Goal: Manage account settings: Manage account settings

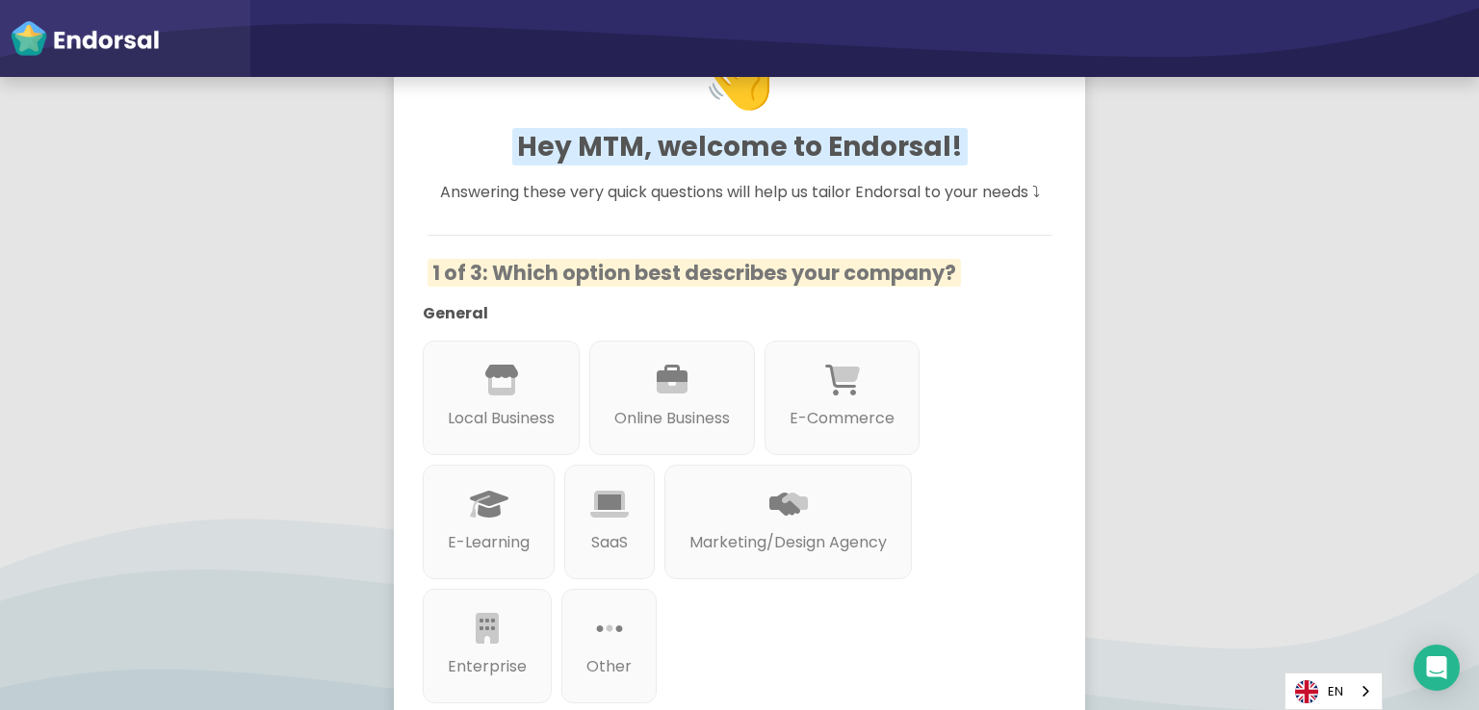
scroll to position [96, 0]
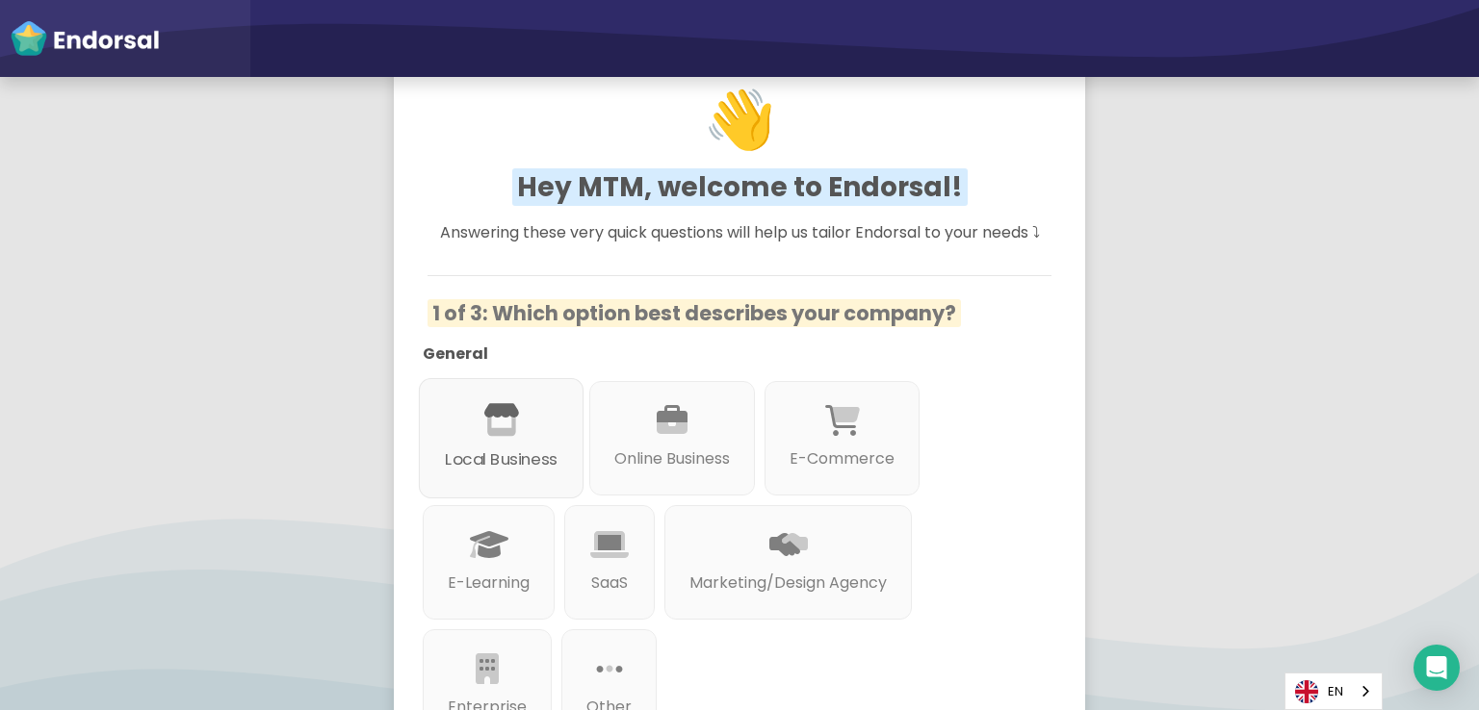
click at [452, 446] on div at bounding box center [501, 443] width 113 height 11
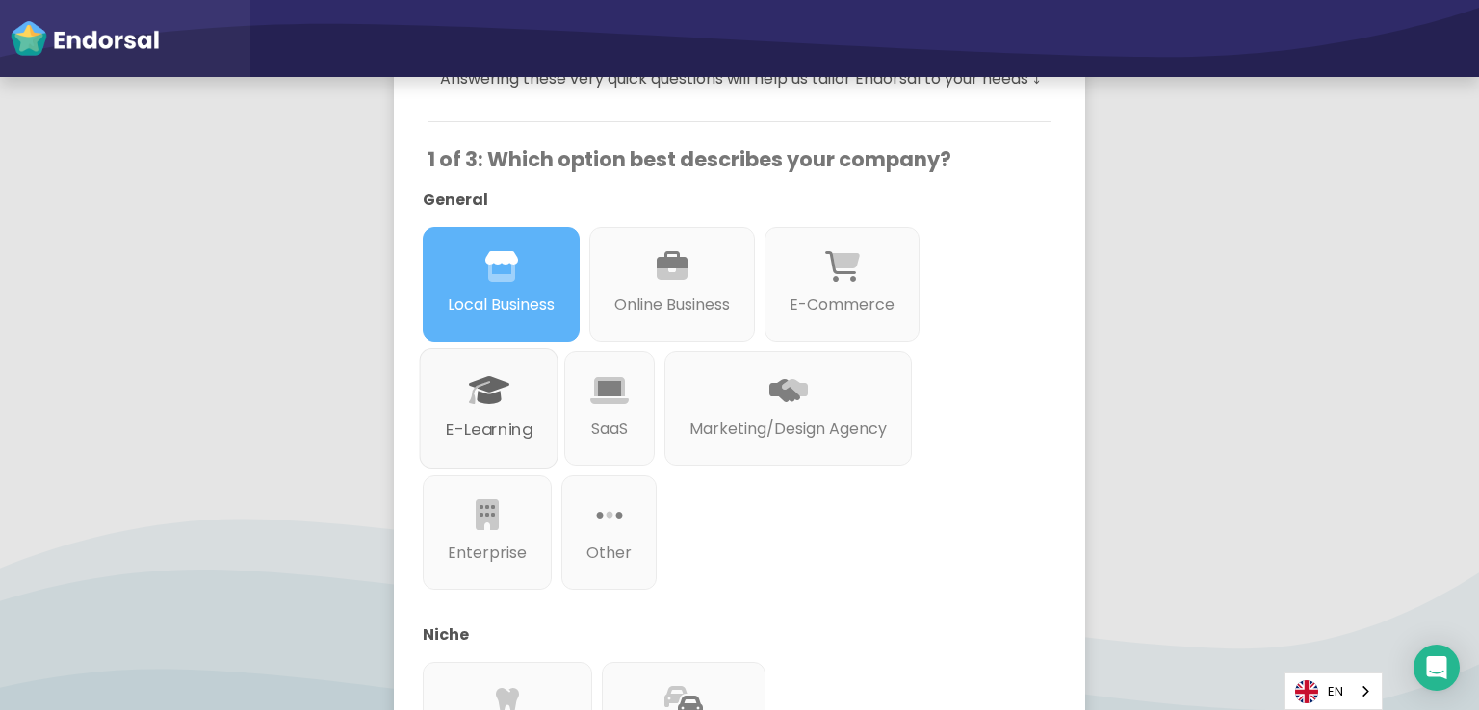
scroll to position [289, 0]
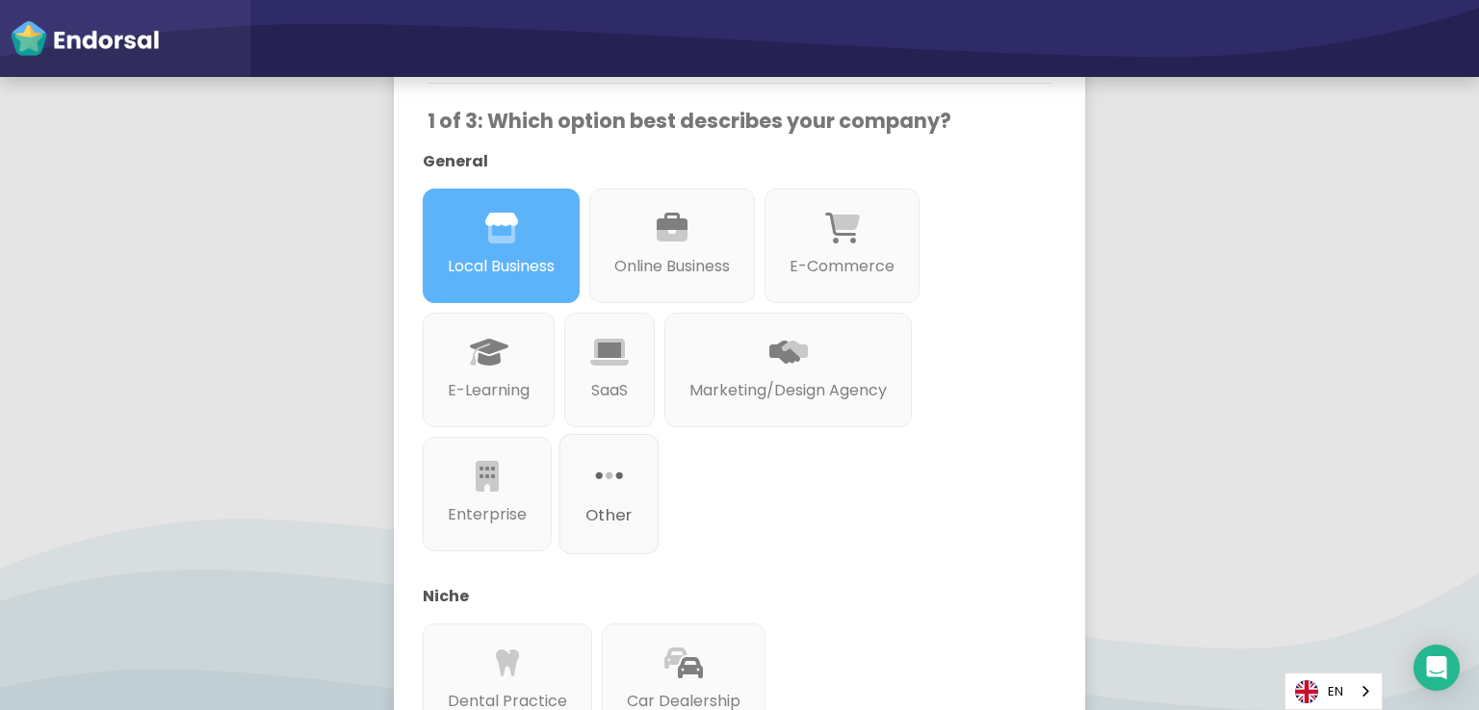
click at [601, 499] on div at bounding box center [608, 499] width 47 height 11
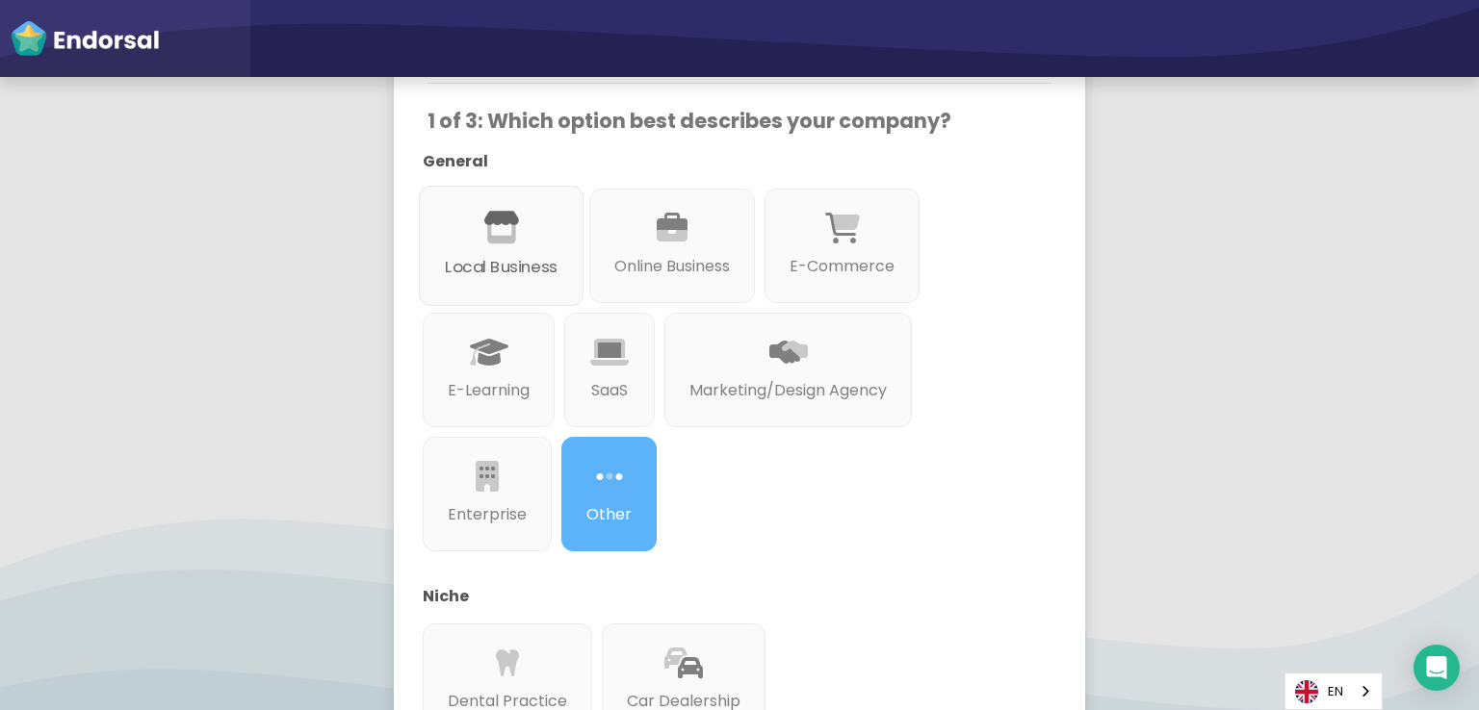
click at [532, 294] on div "Local Business" at bounding box center [501, 246] width 165 height 120
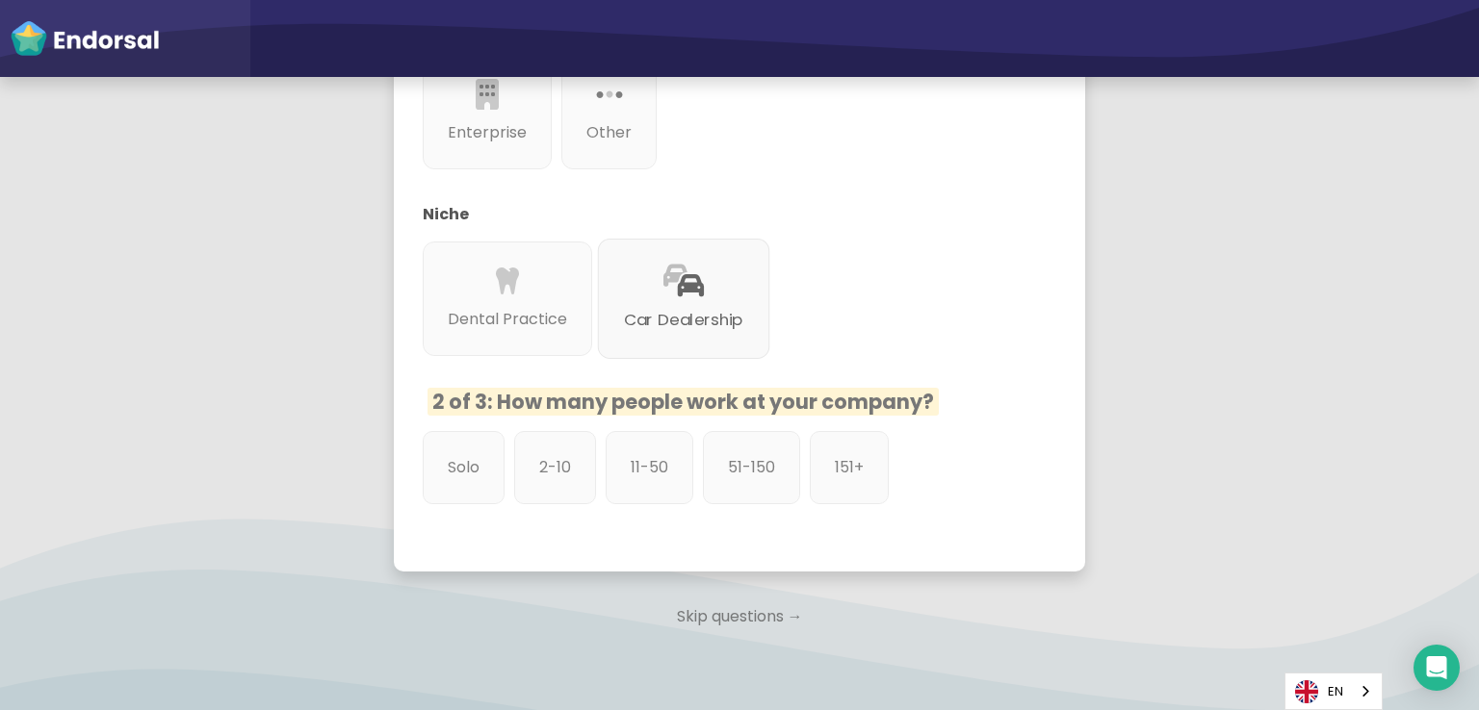
scroll to position [674, 0]
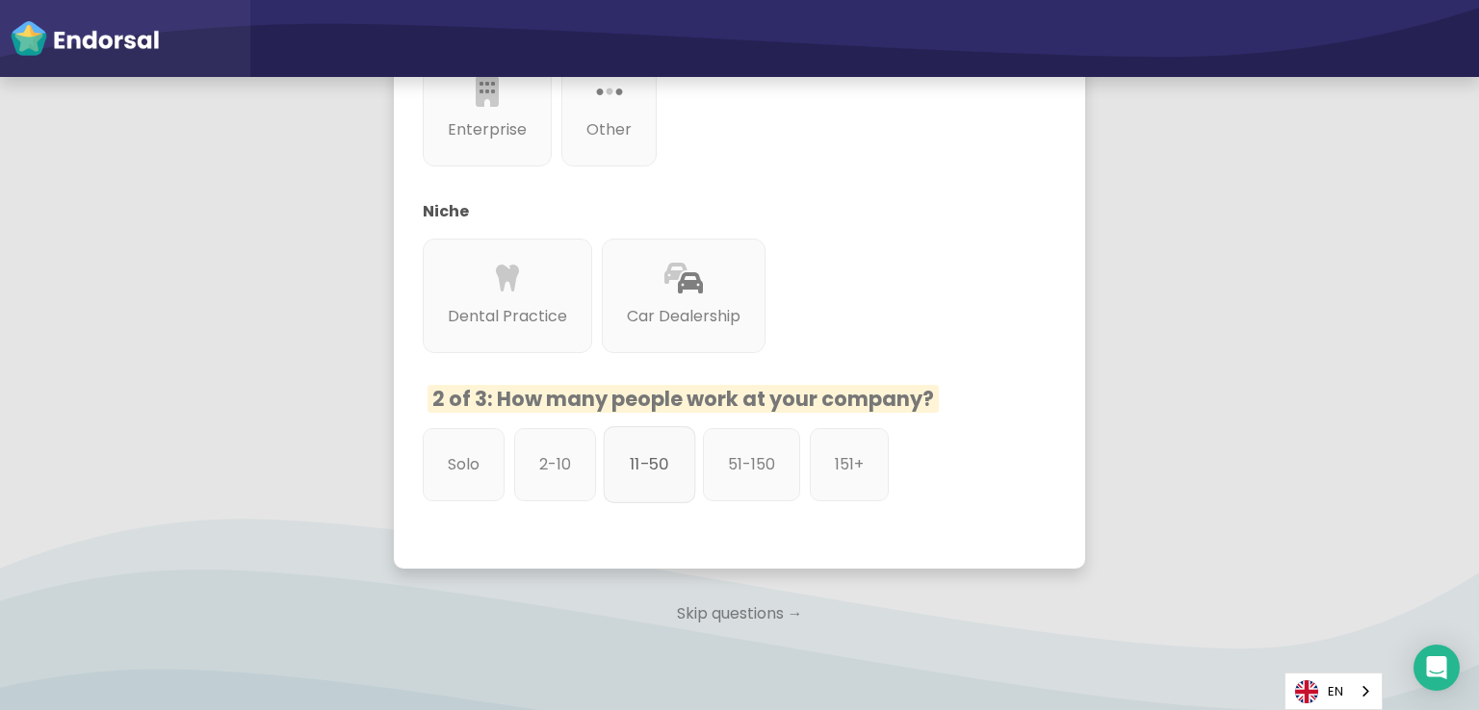
click at [655, 478] on div "11-50" at bounding box center [650, 464] width 92 height 77
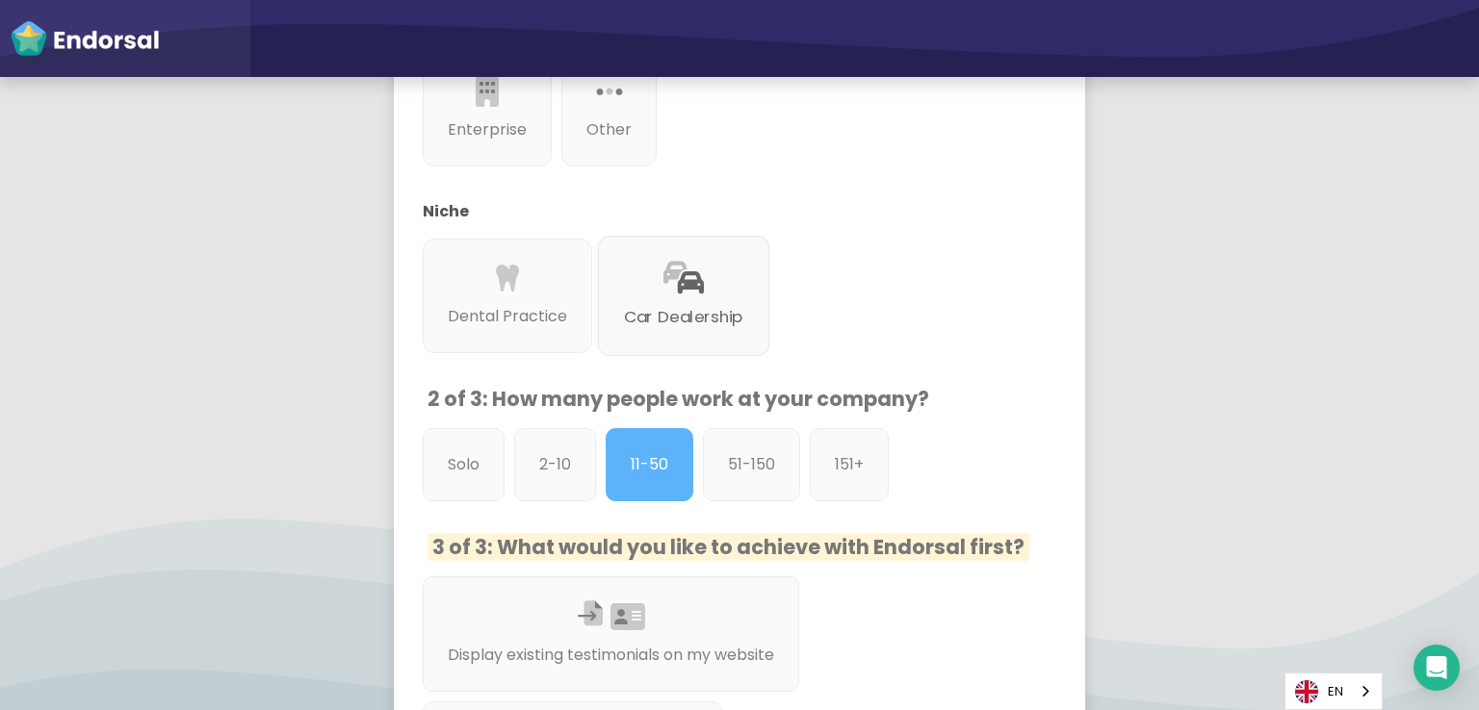
click at [709, 278] on div "Car Dealership" at bounding box center [684, 296] width 172 height 120
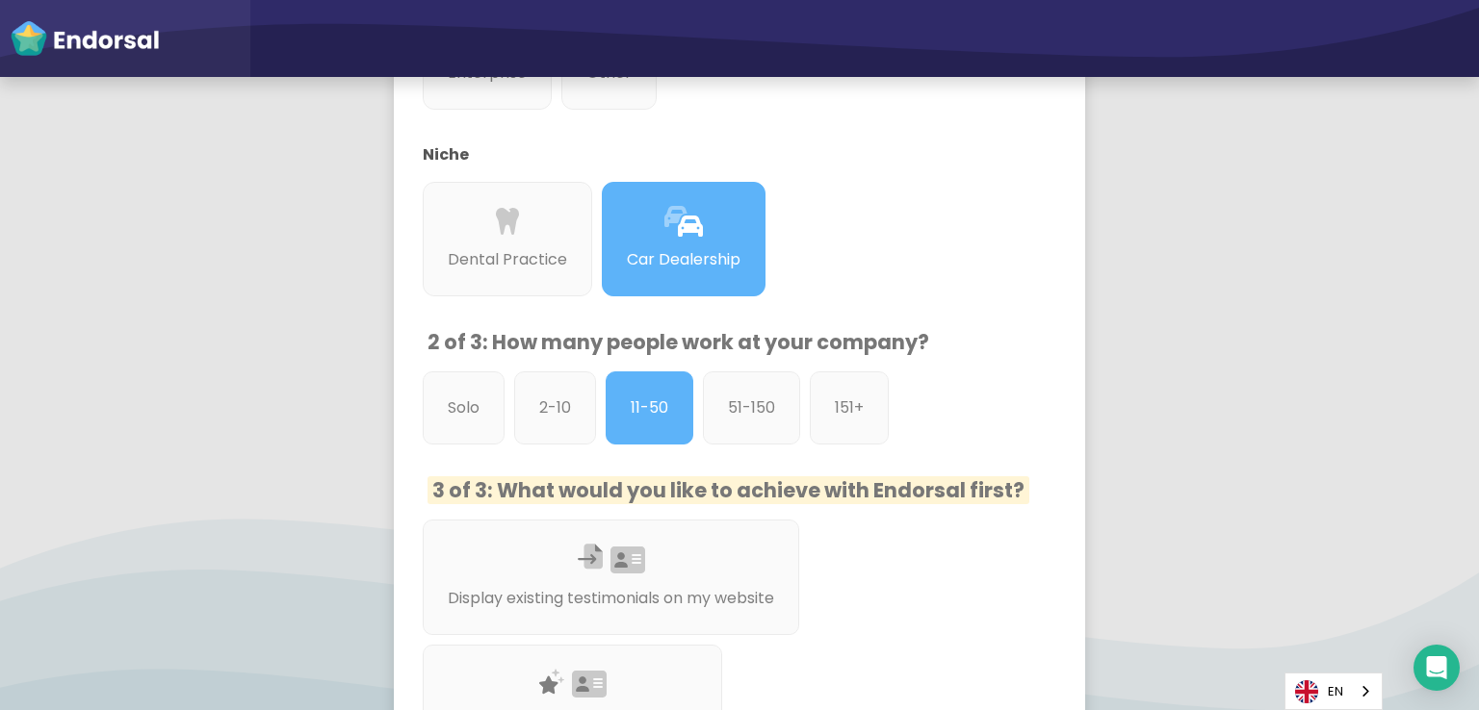
scroll to position [866, 0]
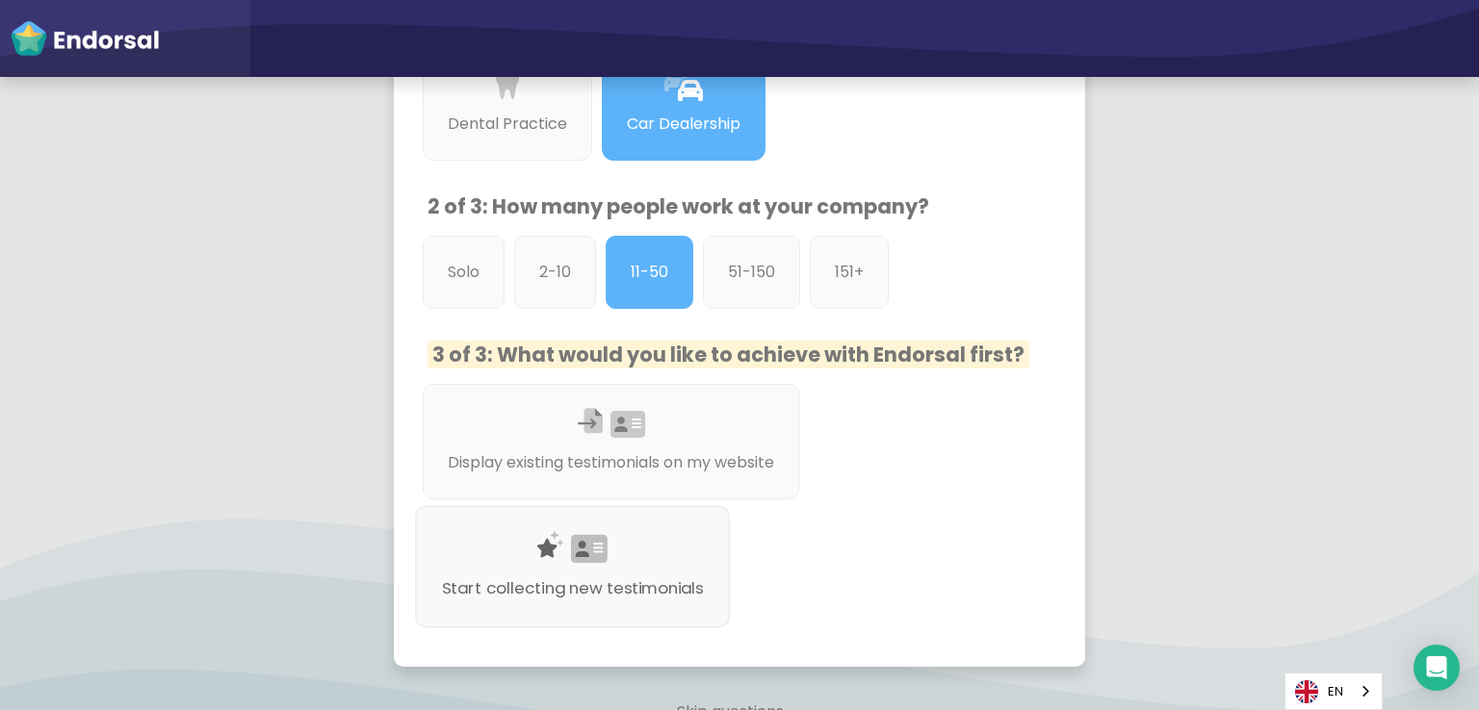
click at [606, 552] on div "Start collecting new testimonials" at bounding box center [572, 566] width 315 height 121
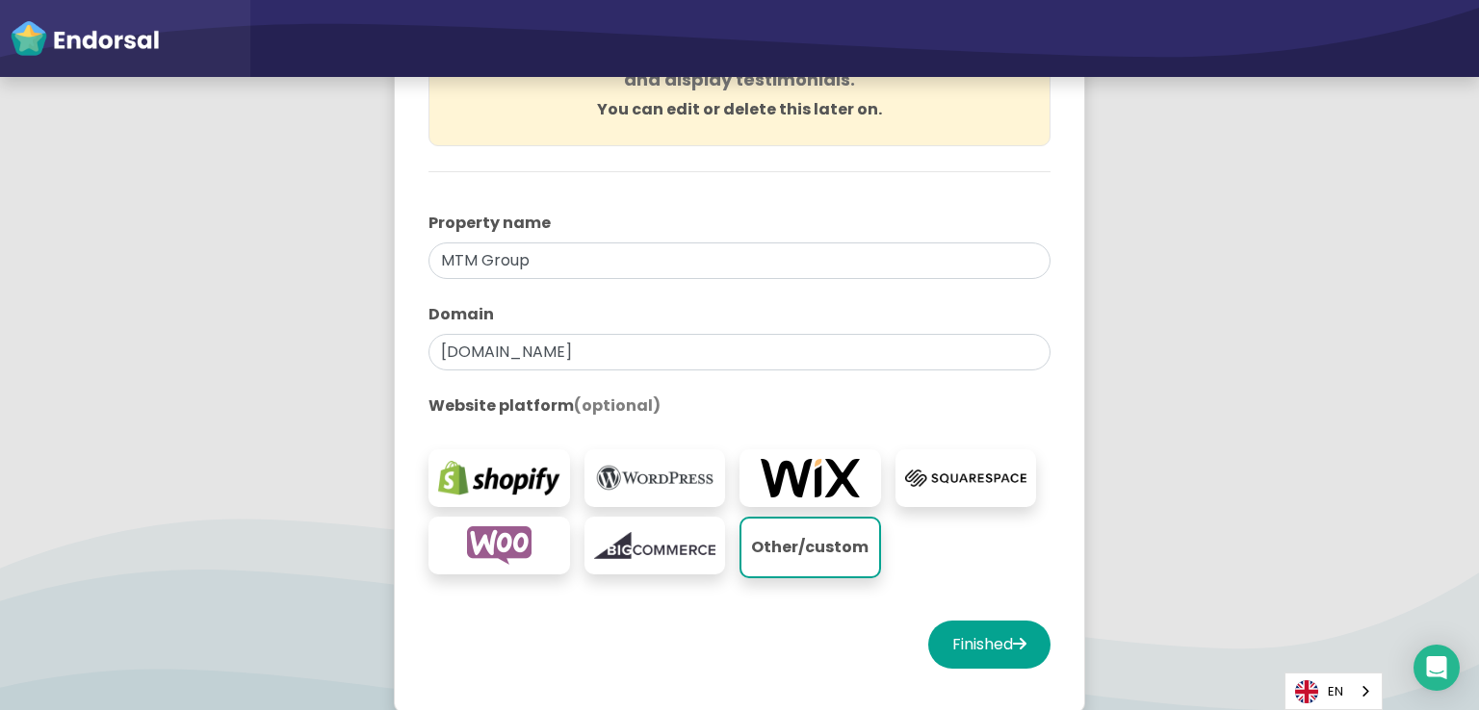
scroll to position [289, 0]
click at [1021, 643] on button "Finished" at bounding box center [989, 643] width 122 height 48
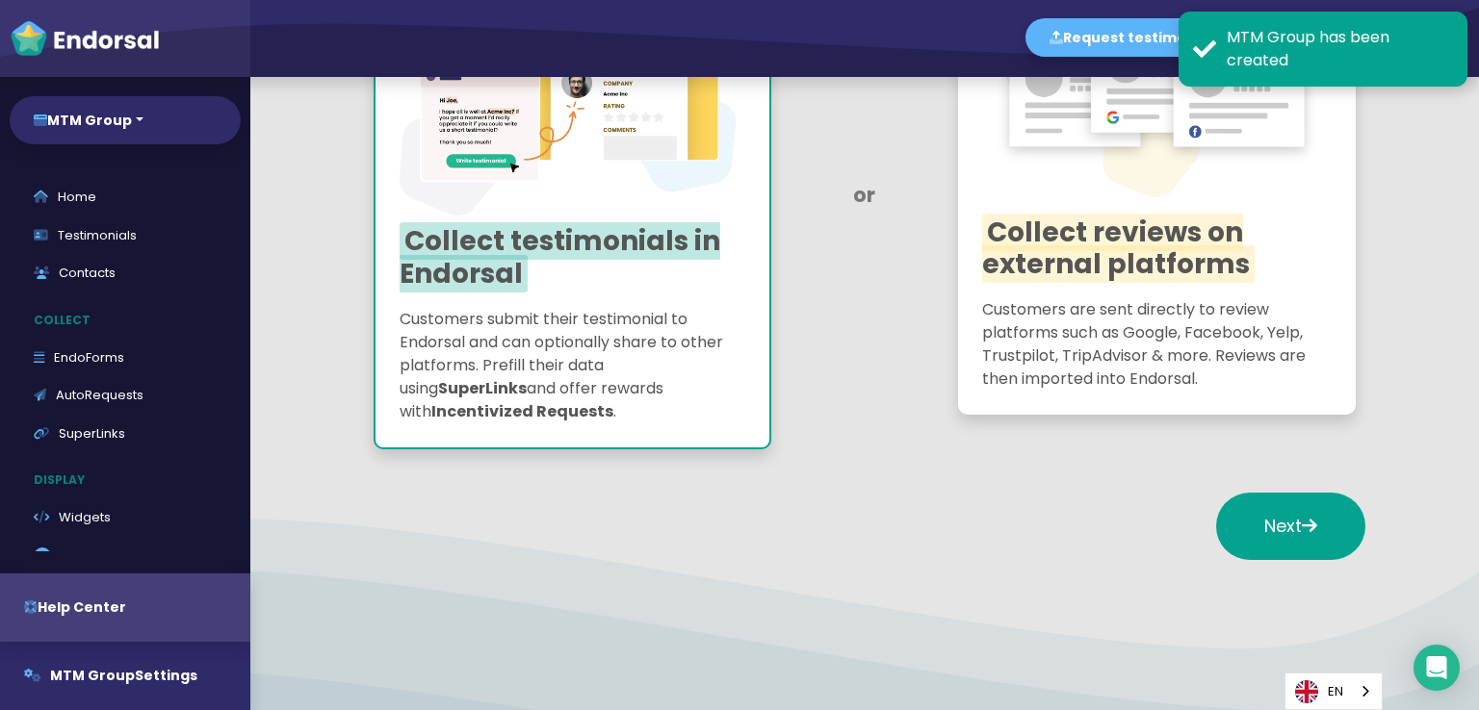
scroll to position [372, 0]
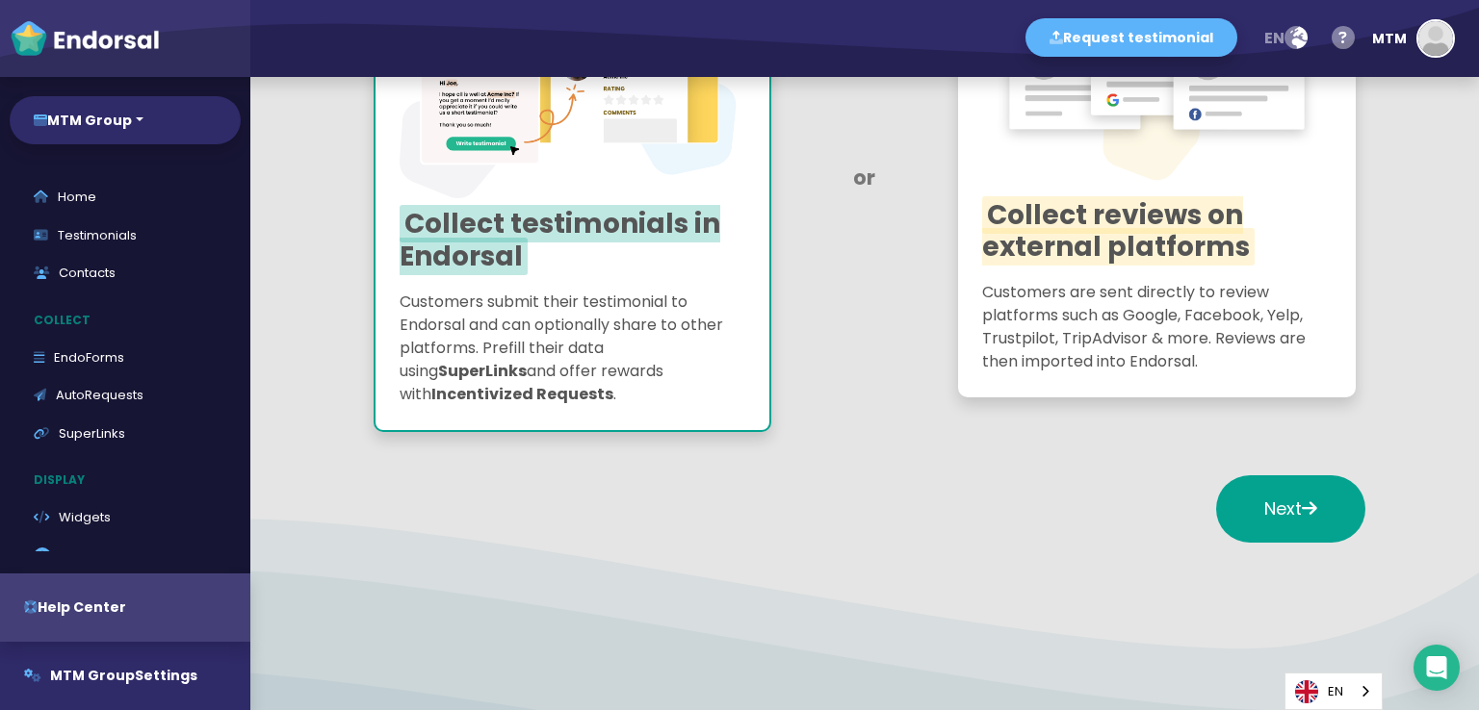
click at [624, 318] on p "Customers submit their testimonial to Endorsal and can optionally share to othe…" at bounding box center [573, 349] width 346 height 116
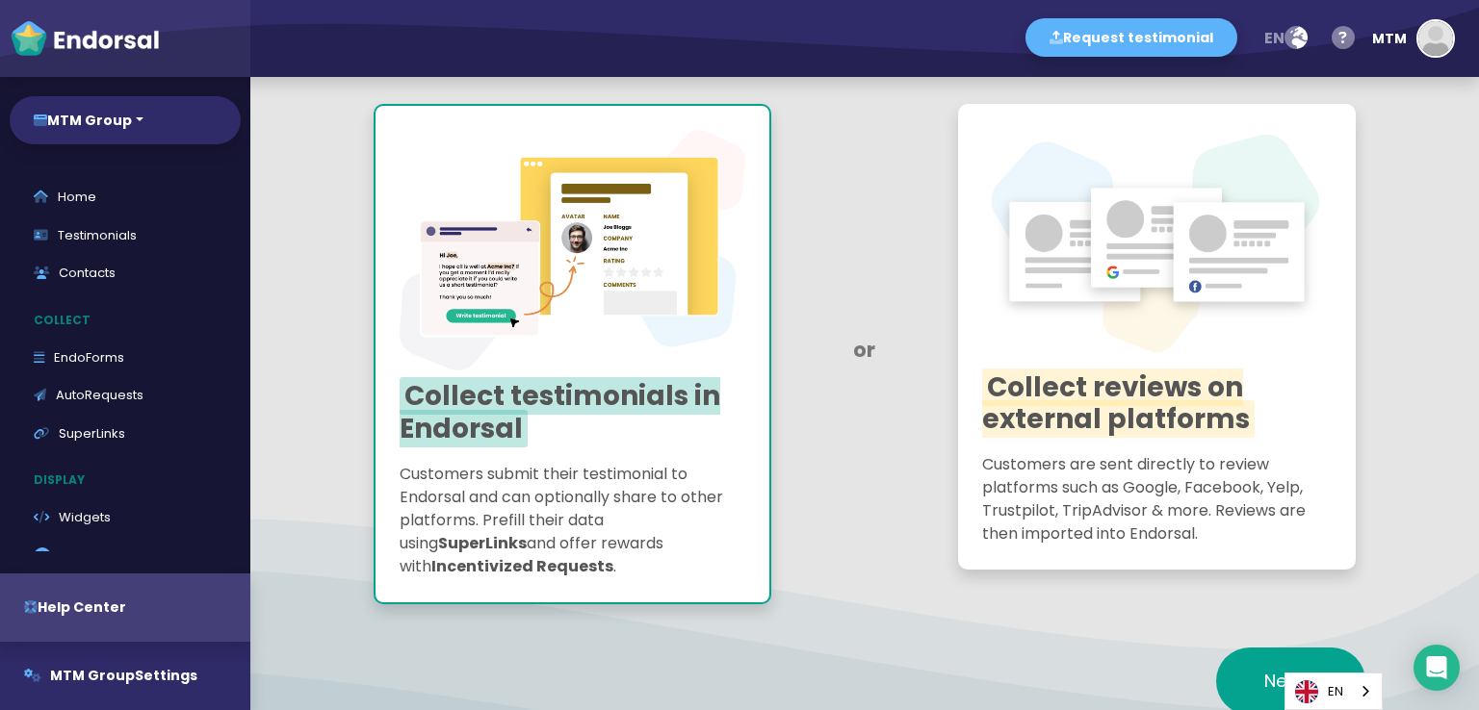
scroll to position [179, 0]
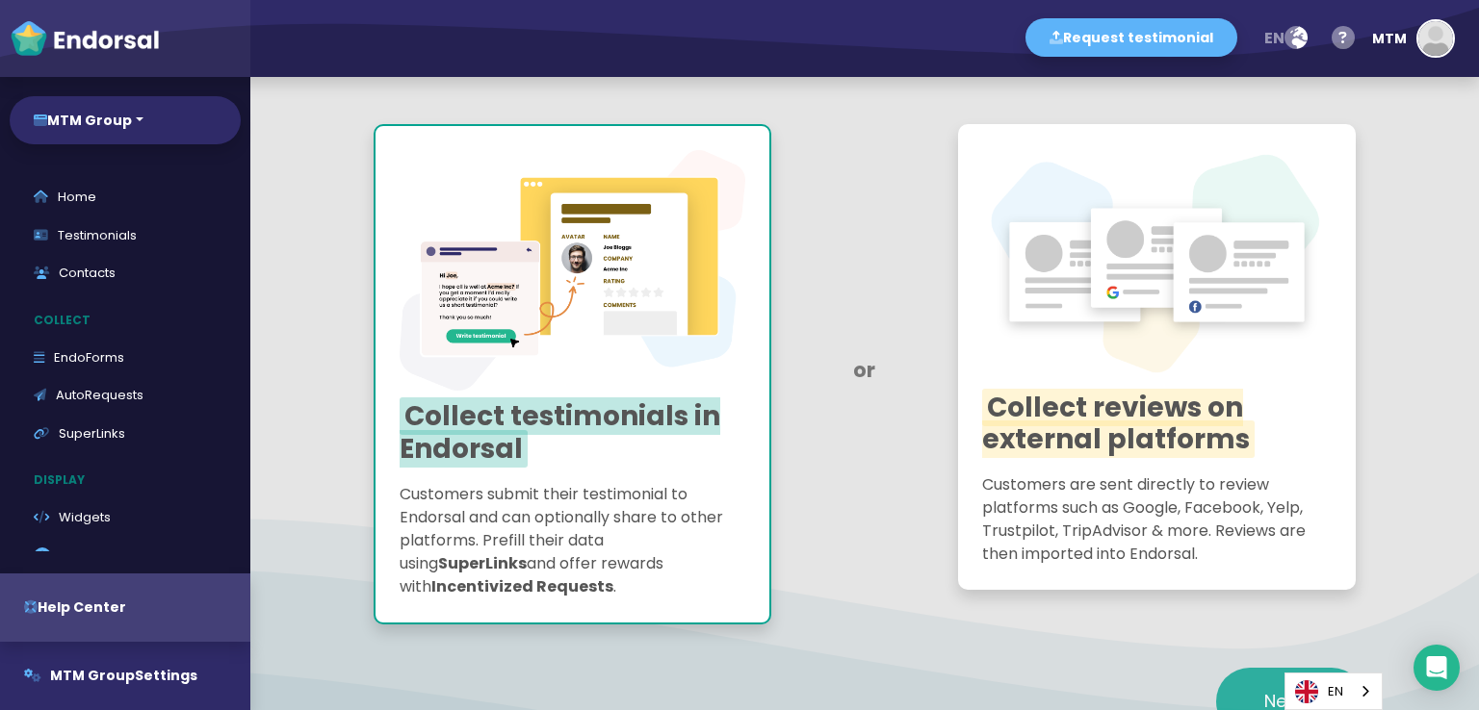
click at [1265, 695] on span "Next" at bounding box center [1290, 701] width 53 height 24
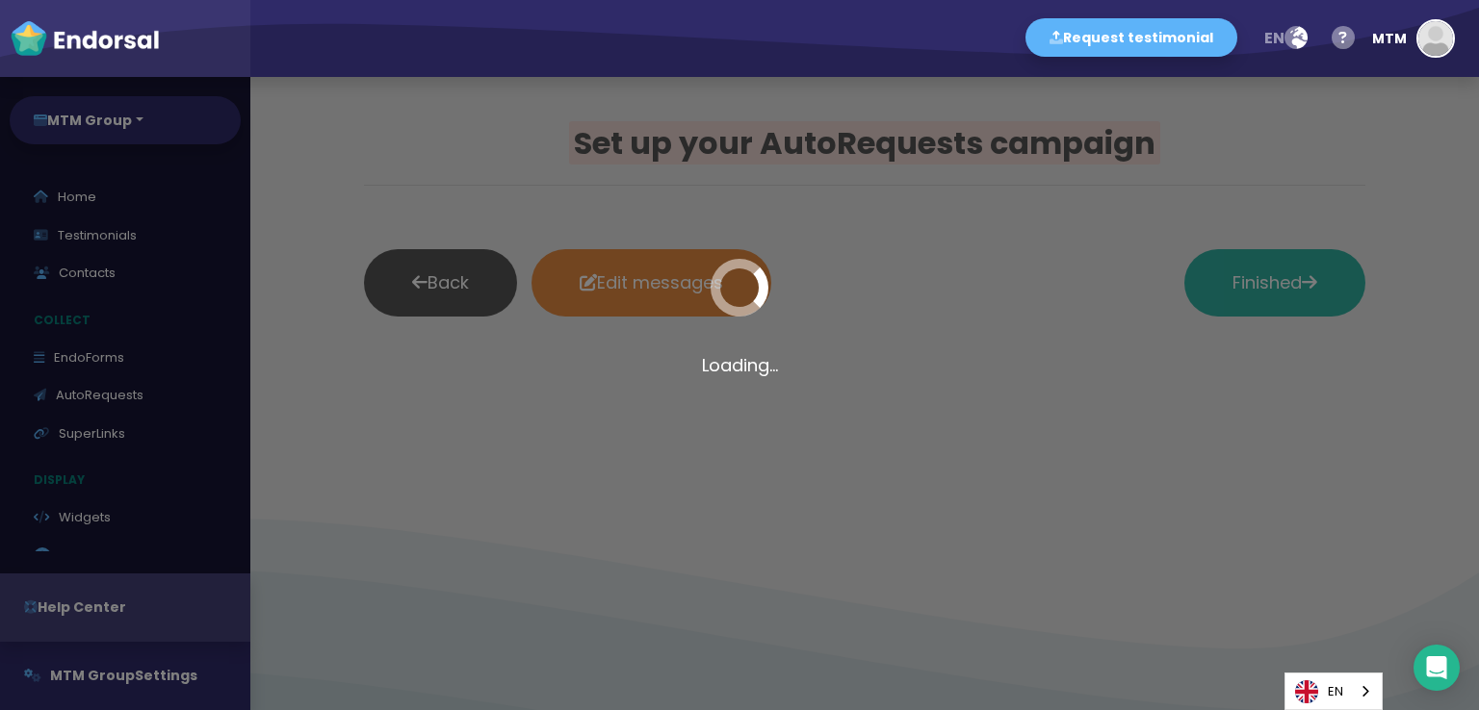
scroll to position [0, 0]
click at [1413, 42] on button "MTM" at bounding box center [1408, 39] width 92 height 58
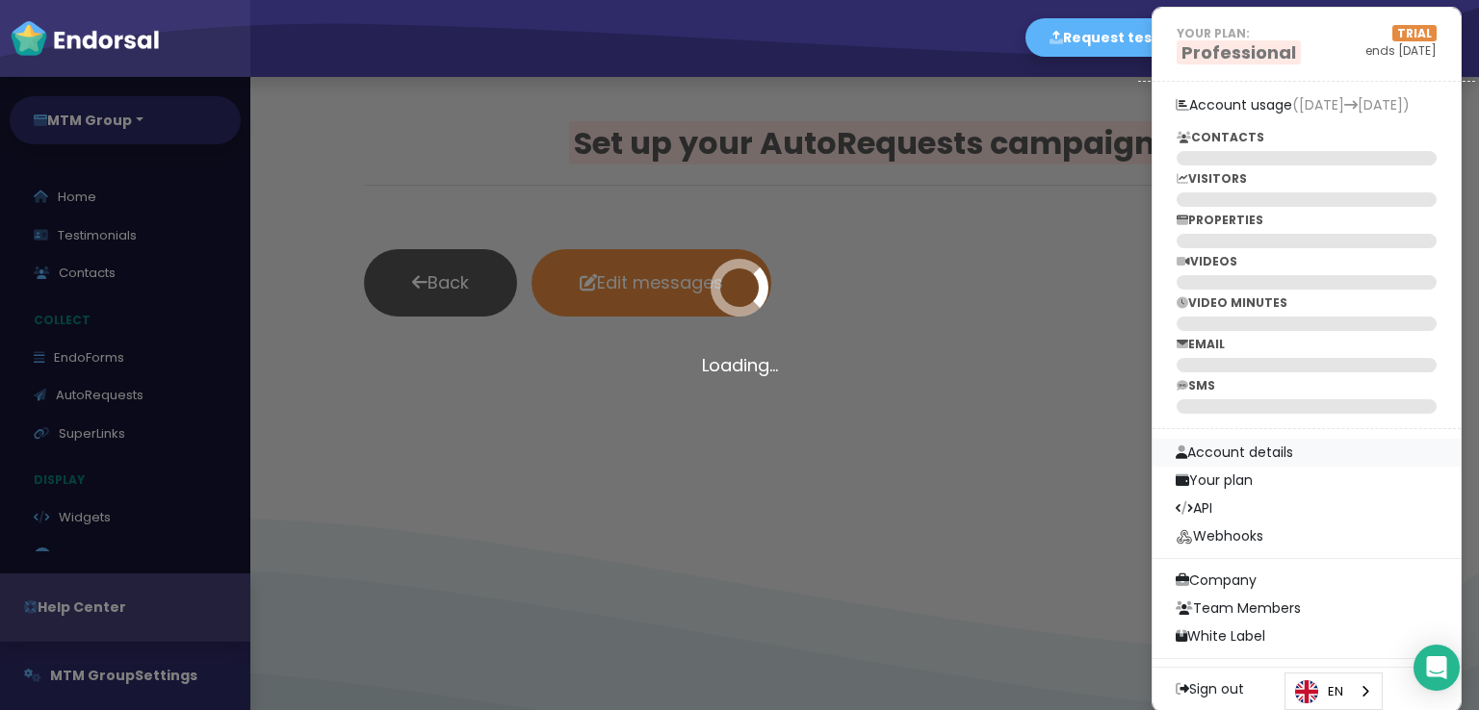
click at [1235, 453] on link "Account details" at bounding box center [1306, 453] width 308 height 28
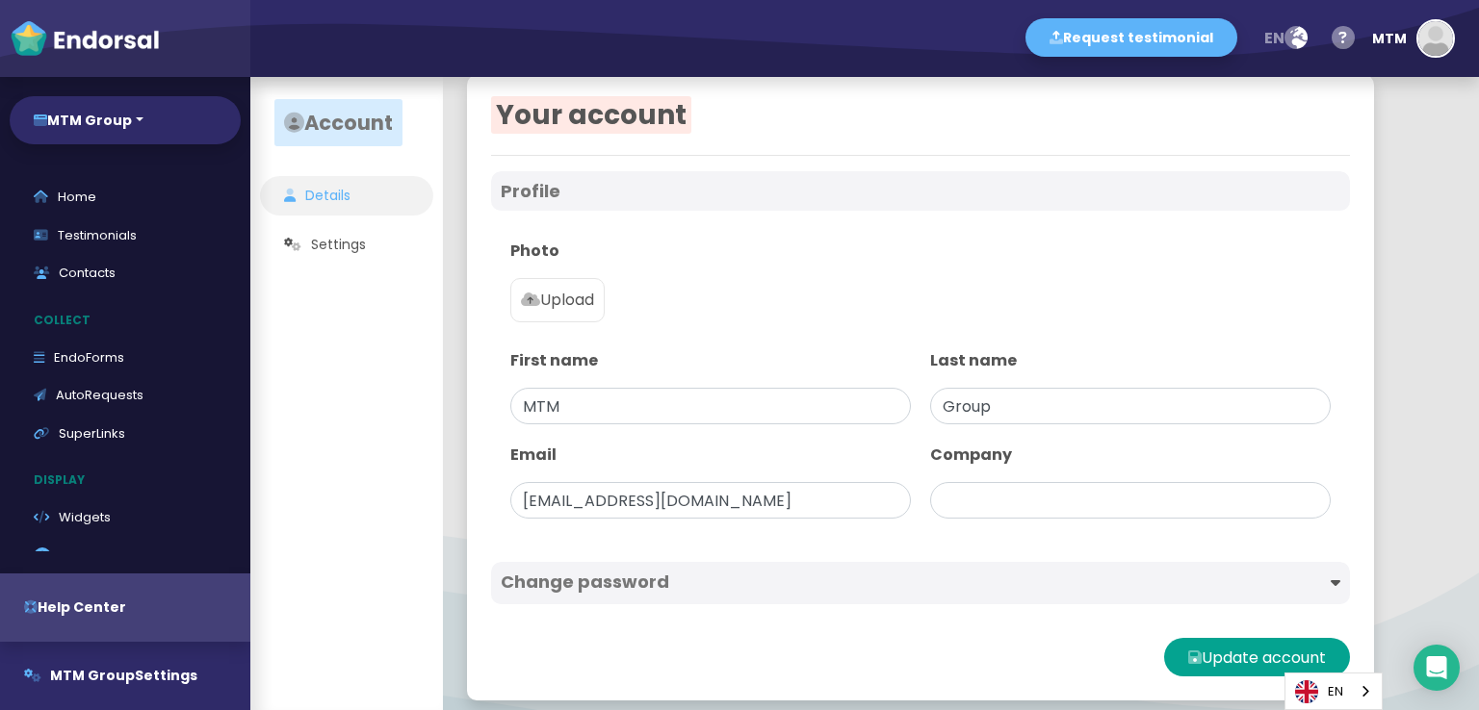
scroll to position [40, 0]
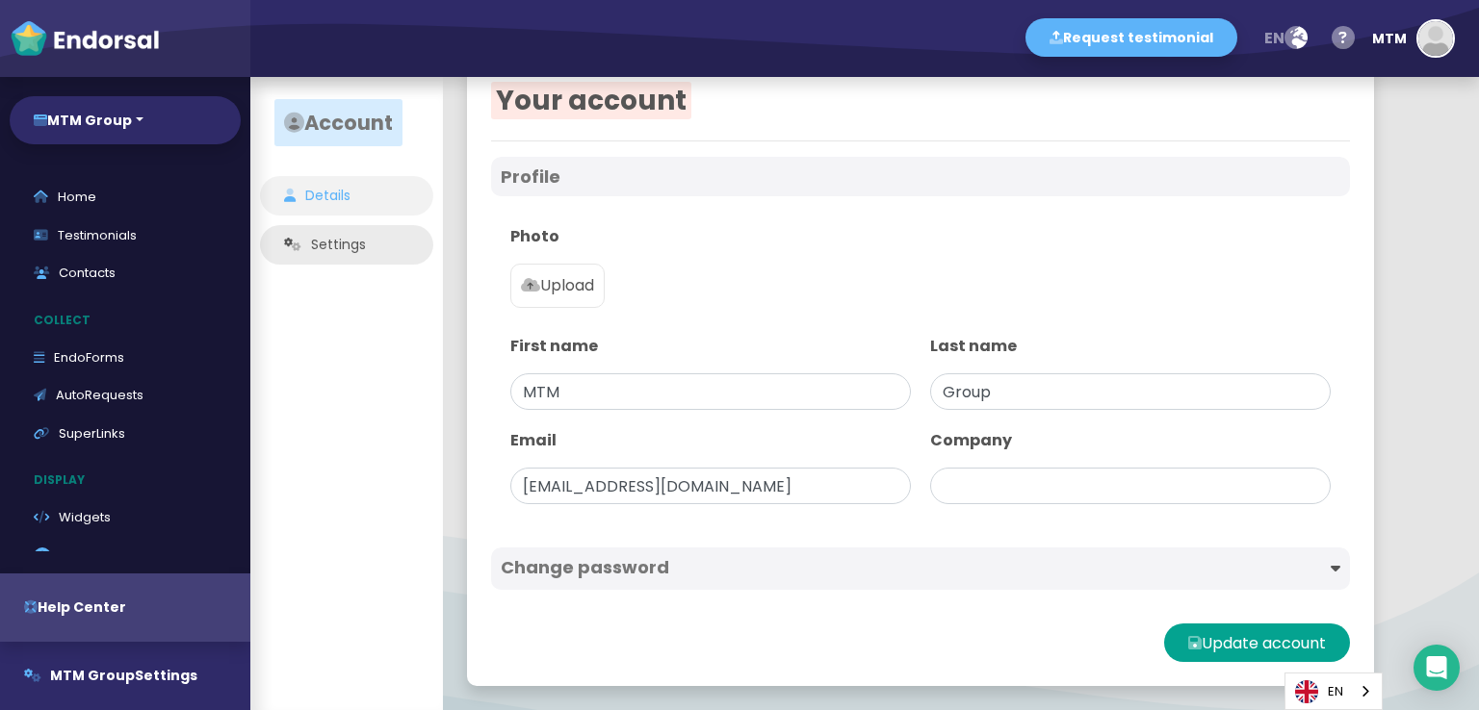
click at [308, 244] on link "Settings" at bounding box center [346, 244] width 173 height 39
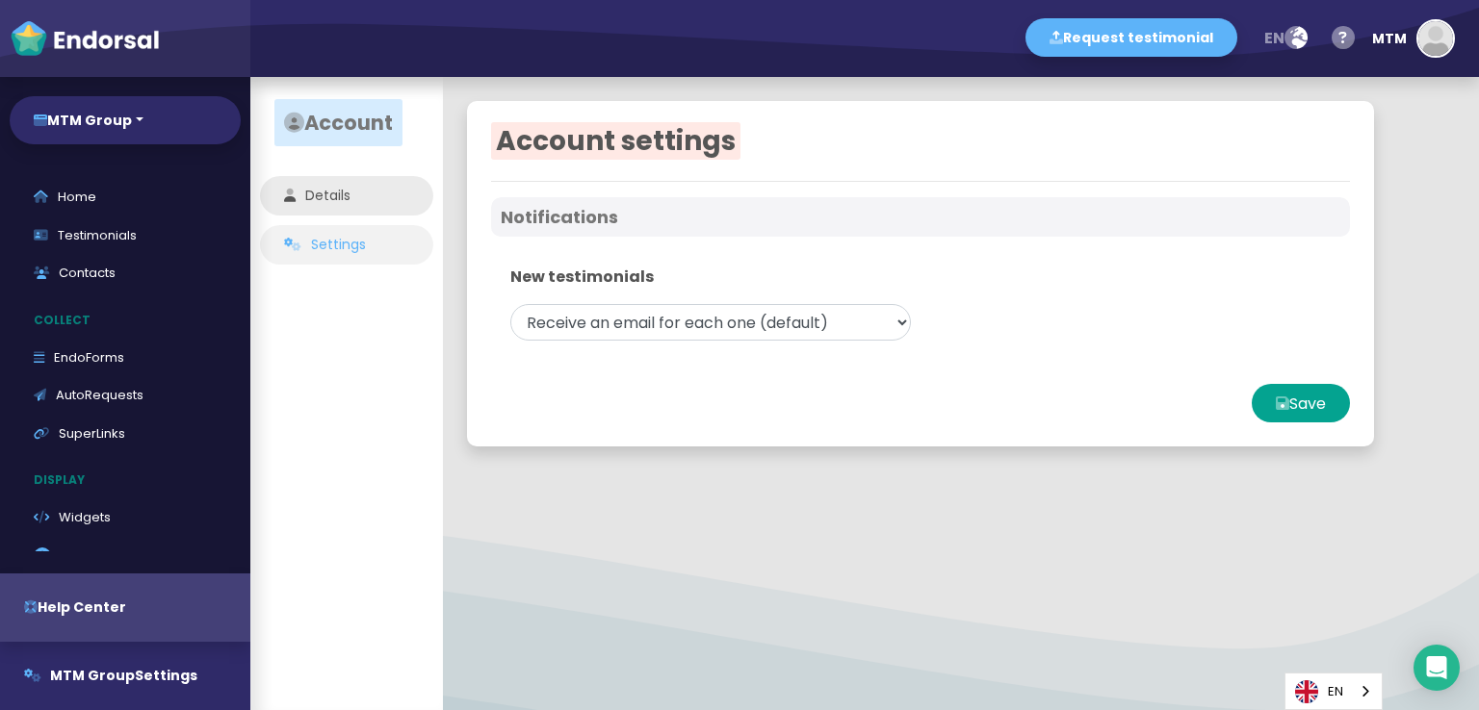
click at [335, 194] on link "Details" at bounding box center [346, 195] width 173 height 39
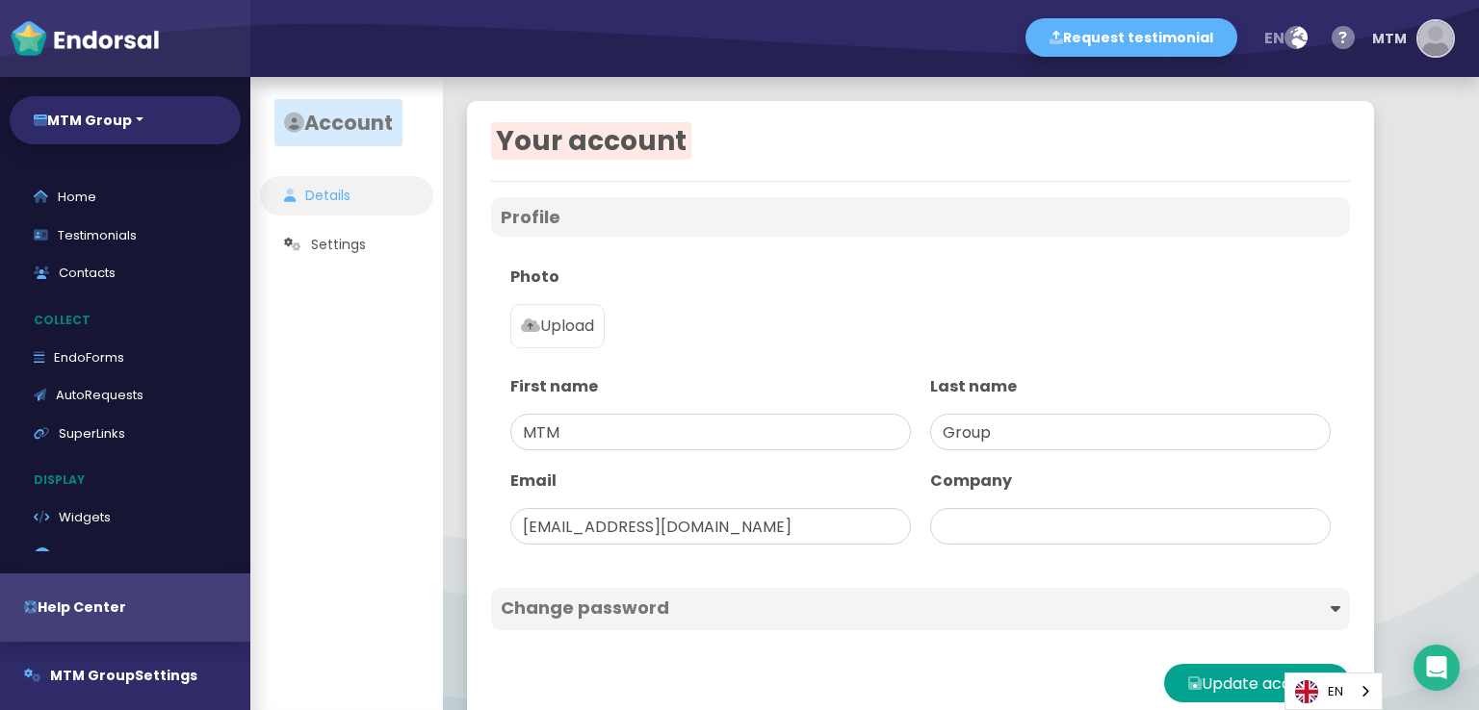
click at [1434, 26] on img "button" at bounding box center [1435, 38] width 35 height 35
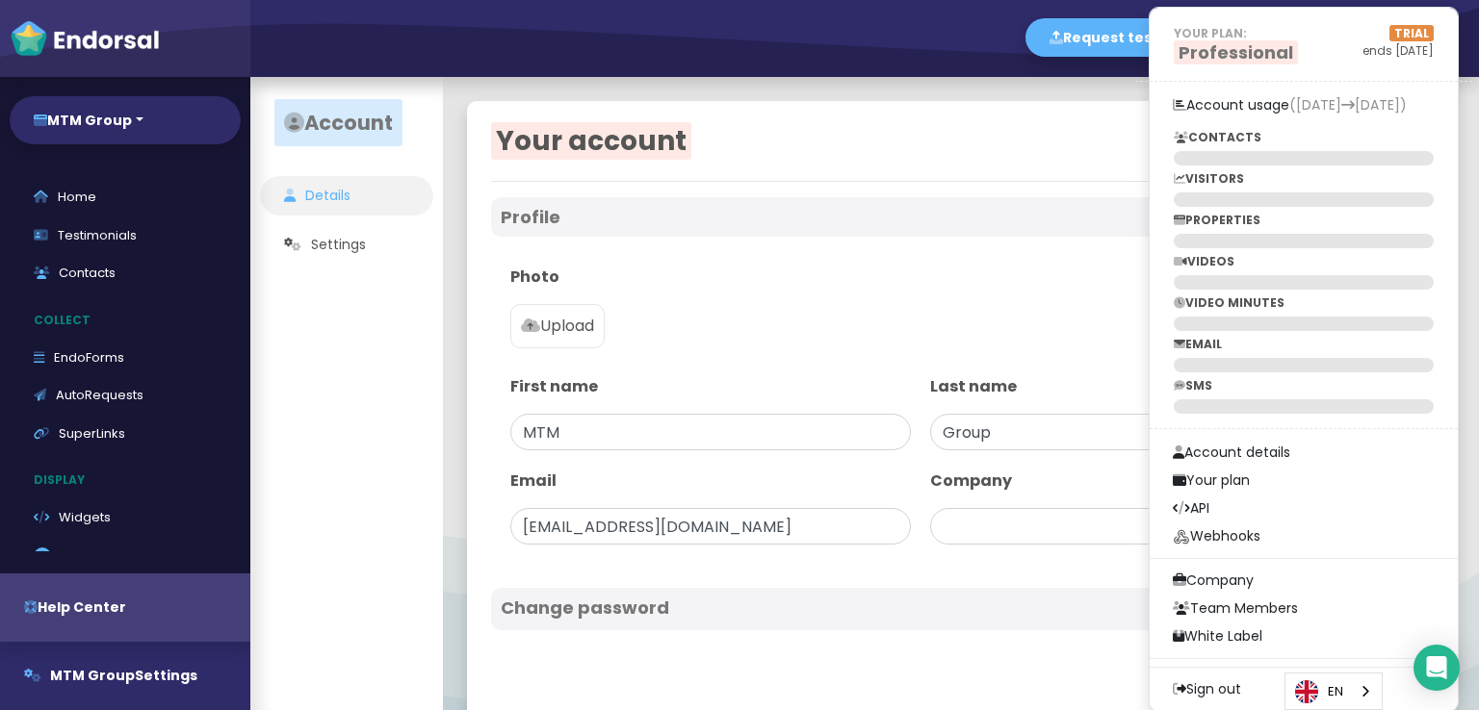
scroll to position [40, 0]
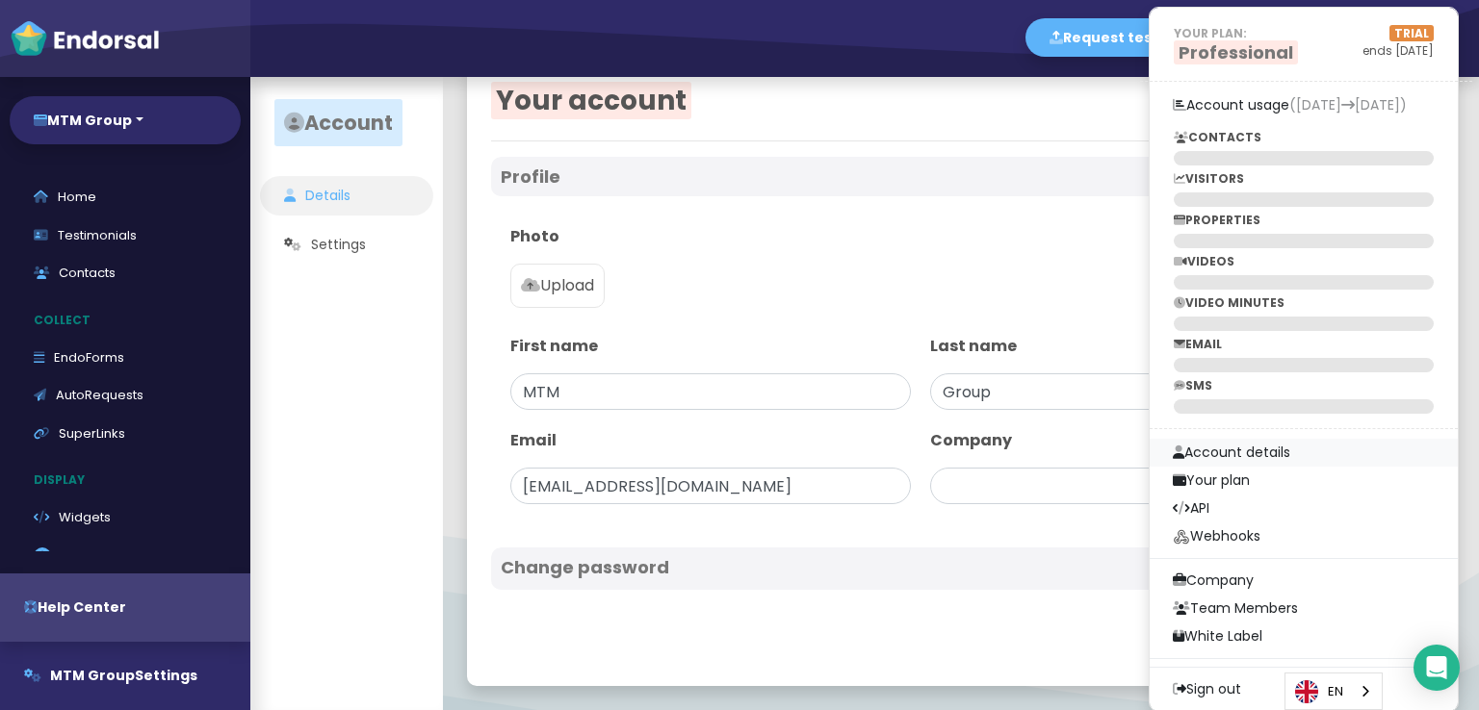
click at [1278, 451] on link "Account details" at bounding box center [1303, 453] width 308 height 28
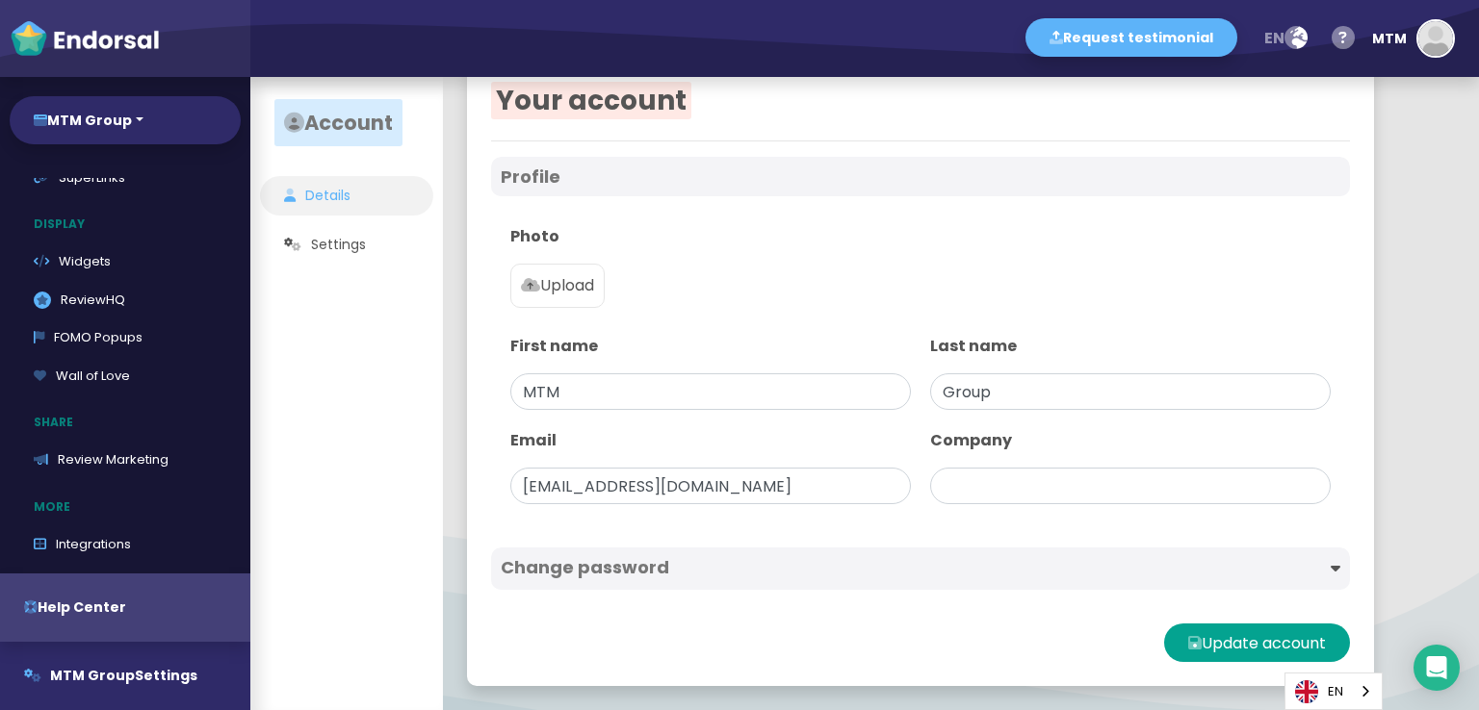
scroll to position [289, 0]
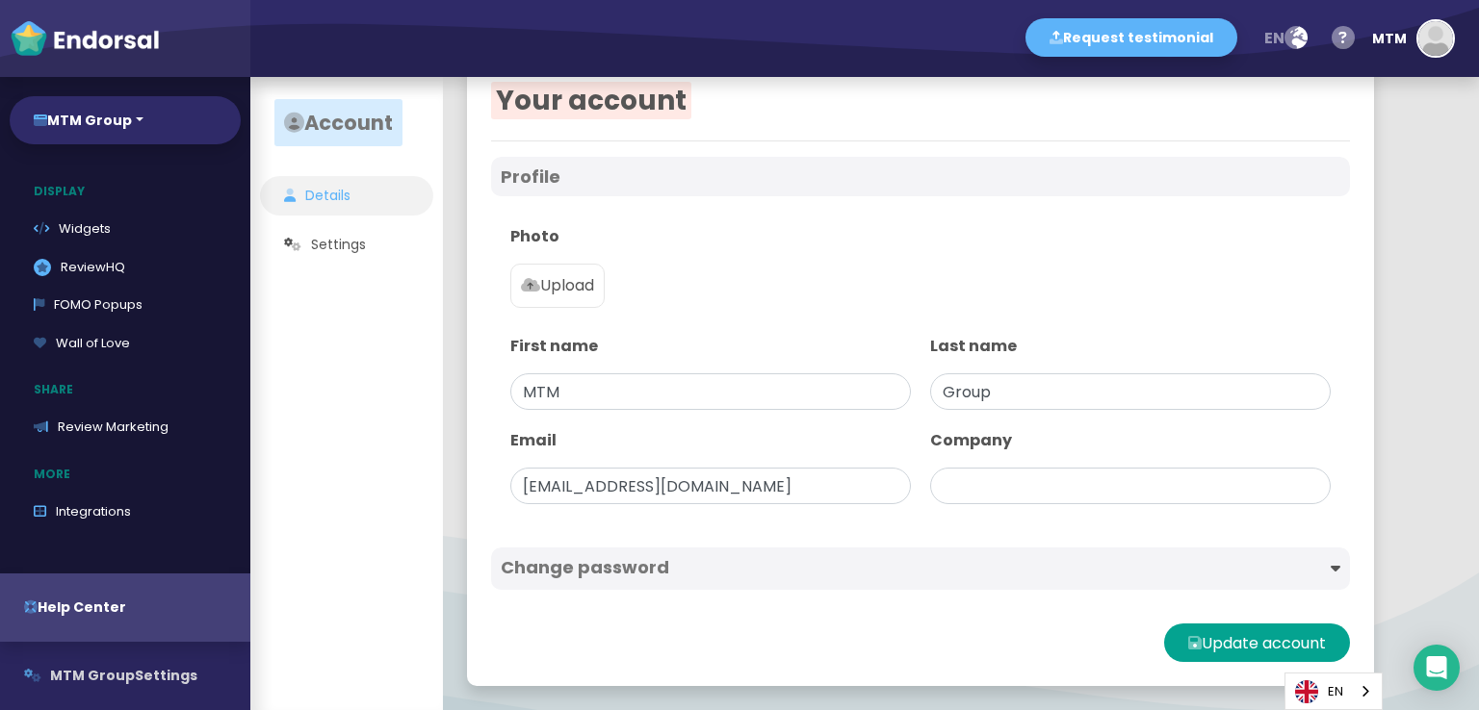
click at [115, 669] on span "MTM Group" at bounding box center [92, 675] width 85 height 19
